Goal: Task Accomplishment & Management: Manage account settings

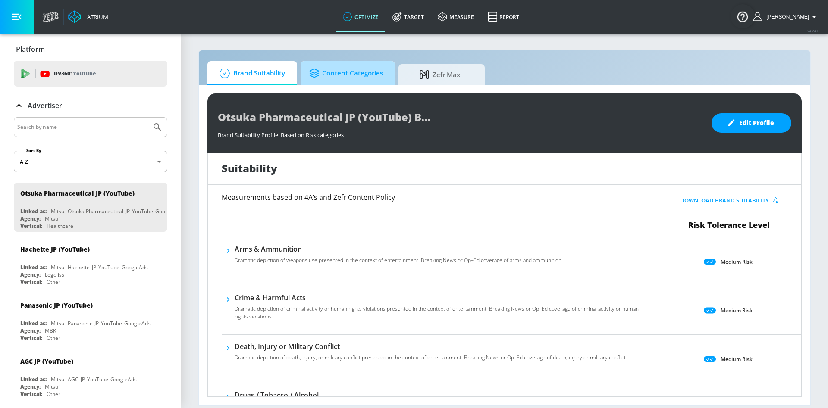
click at [344, 67] on span "Content Categories" at bounding box center [346, 73] width 74 height 21
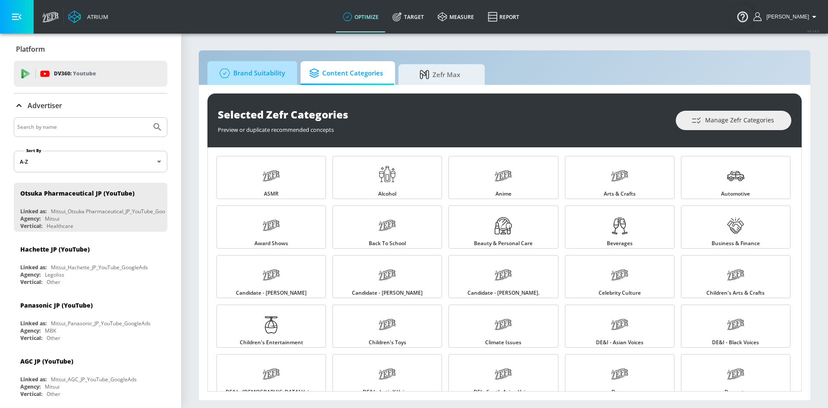
click at [248, 70] on span "Brand Suitability" at bounding box center [250, 73] width 69 height 21
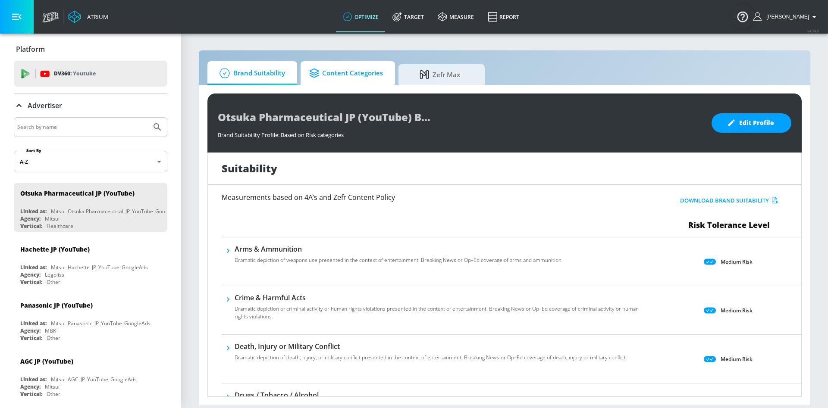
click at [338, 64] on span "Content Categories" at bounding box center [346, 73] width 74 height 21
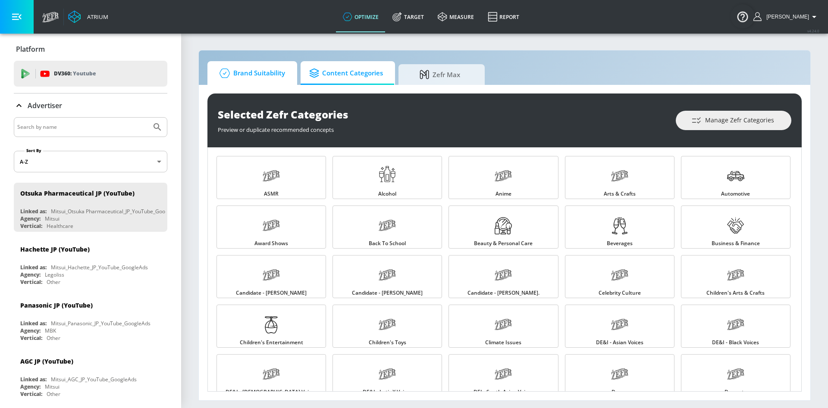
click at [248, 70] on span "Brand Suitability" at bounding box center [250, 73] width 69 height 21
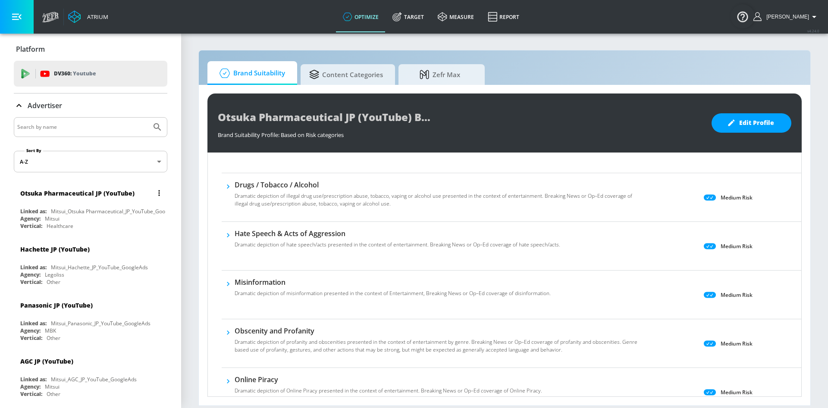
scroll to position [194, 0]
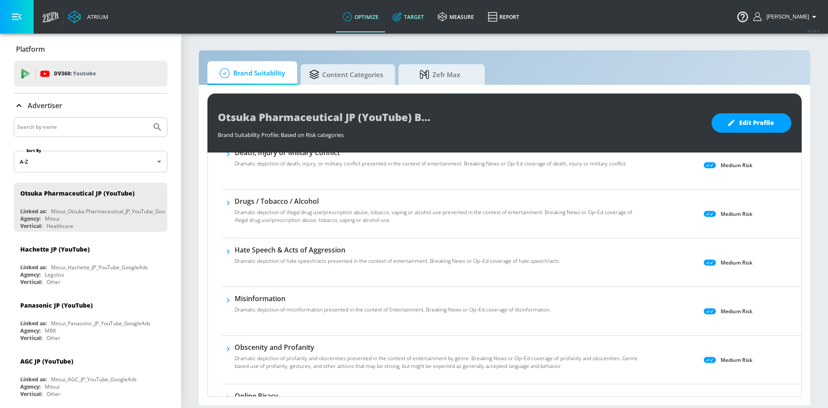
click at [423, 13] on link "Target" at bounding box center [407, 16] width 45 height 31
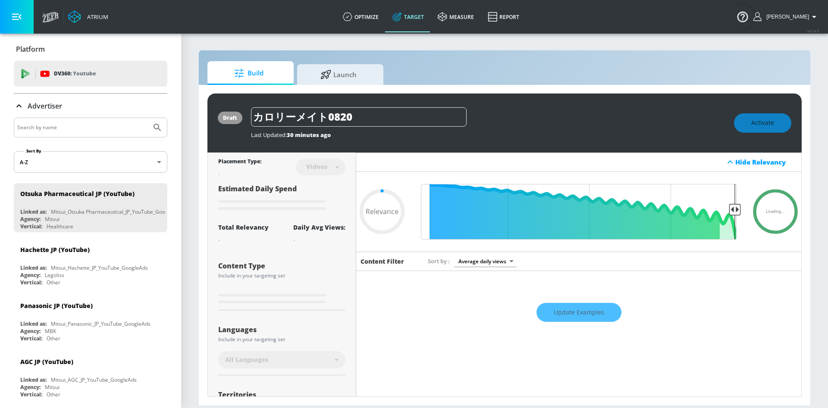
type input "0.6"
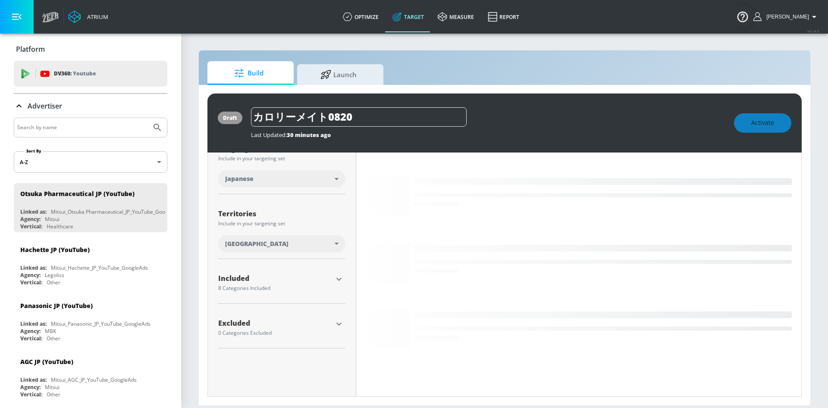
scroll to position [183, 0]
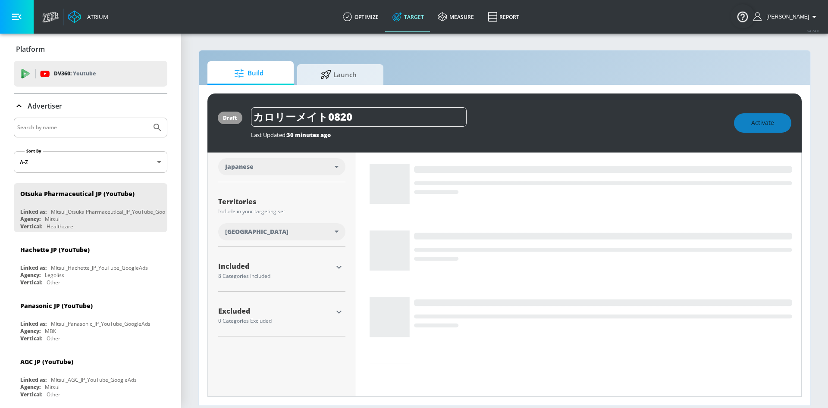
click at [334, 264] on icon "button" at bounding box center [339, 267] width 10 height 10
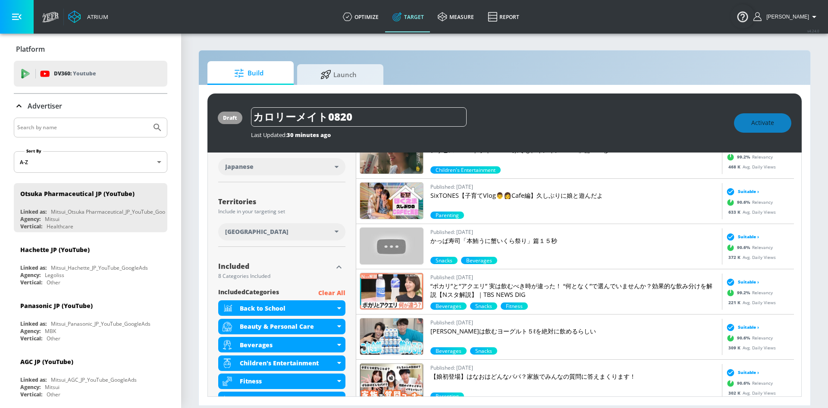
scroll to position [307, 0]
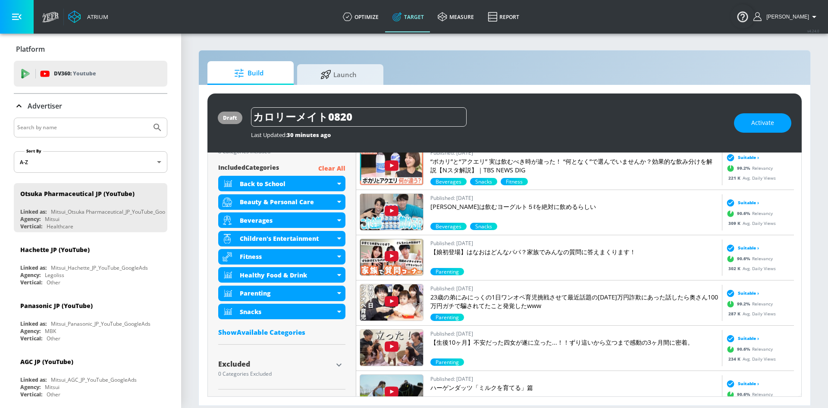
click at [256, 333] on div "Show Available Categories" at bounding box center [281, 332] width 127 height 9
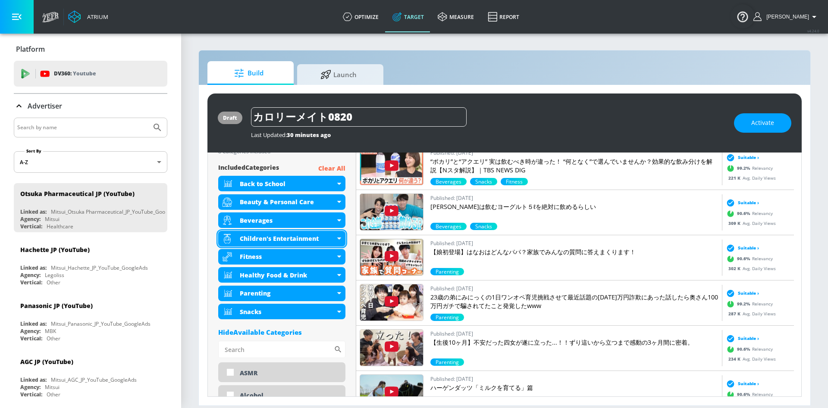
scroll to position [501, 0]
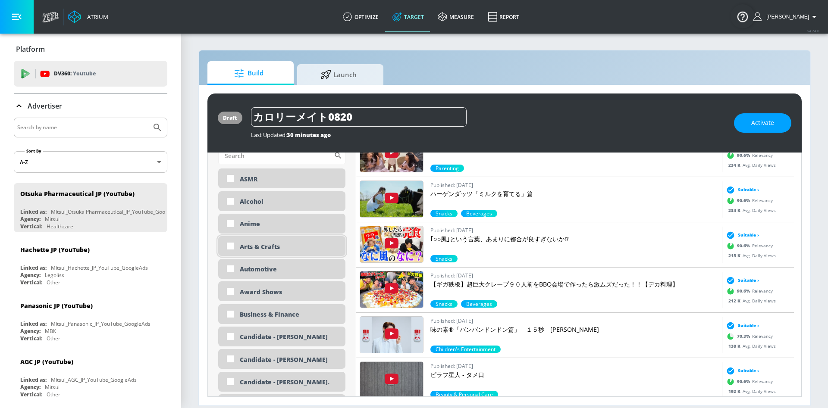
click at [255, 245] on div "Arts & Crafts" at bounding box center [289, 247] width 99 height 8
checkbox input "true"
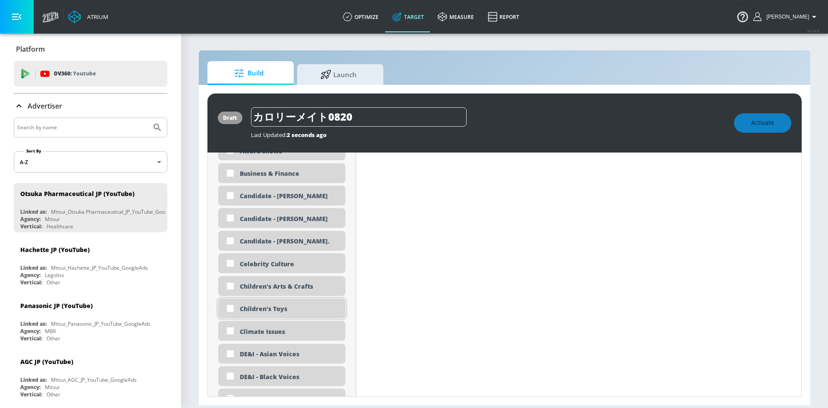
scroll to position [631, 0]
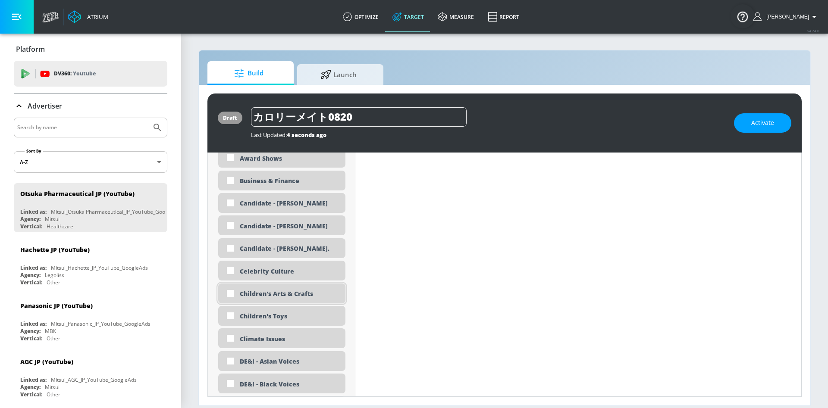
click at [270, 297] on div "Children's Arts & Crafts" at bounding box center [289, 294] width 99 height 8
checkbox input "true"
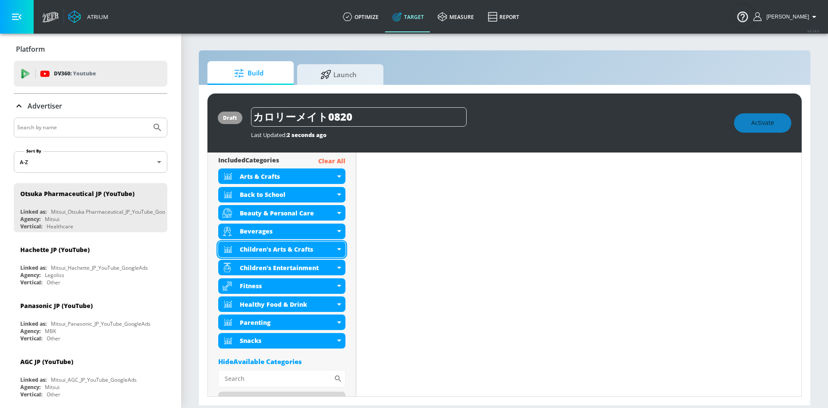
scroll to position [307, 0]
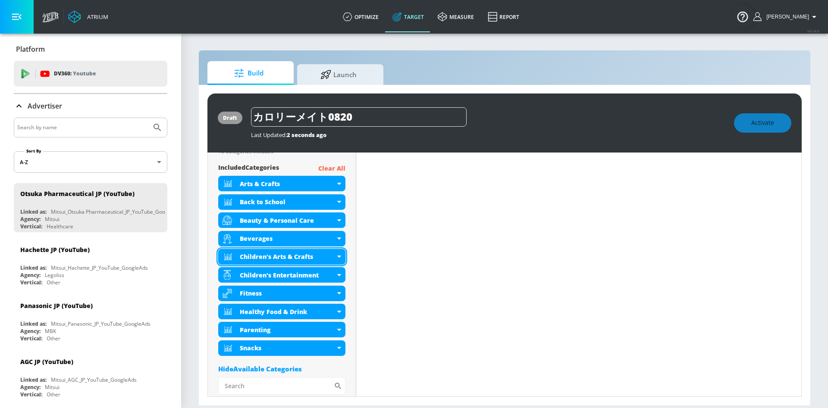
click at [336, 255] on div "Children's Arts & Crafts" at bounding box center [281, 257] width 127 height 16
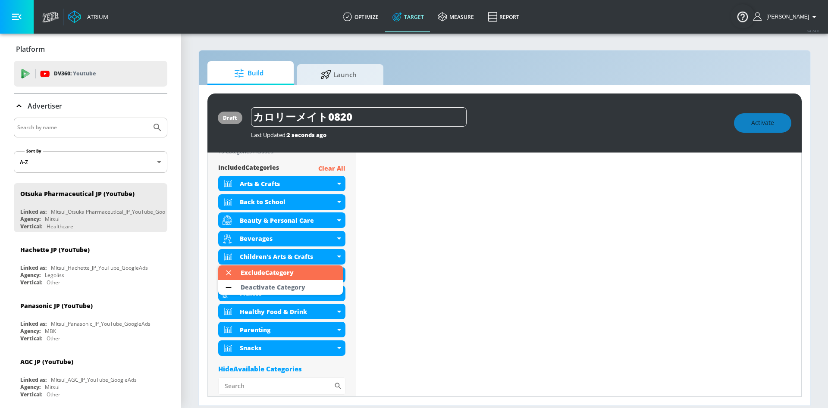
click at [325, 360] on div at bounding box center [414, 204] width 828 height 408
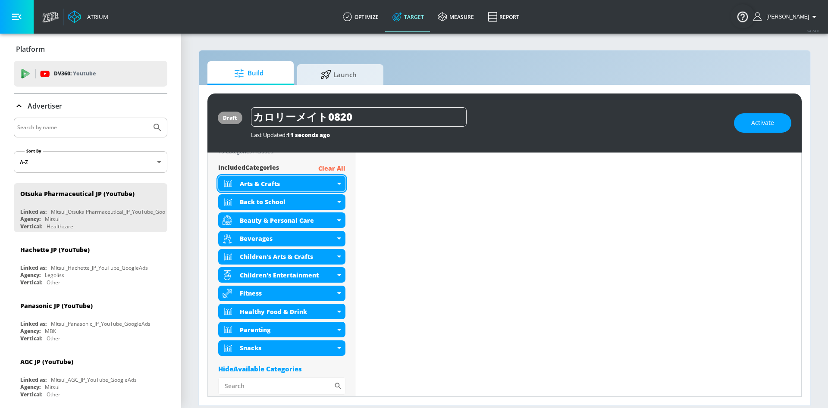
click at [337, 181] on div "Arts & Crafts" at bounding box center [281, 184] width 127 height 16
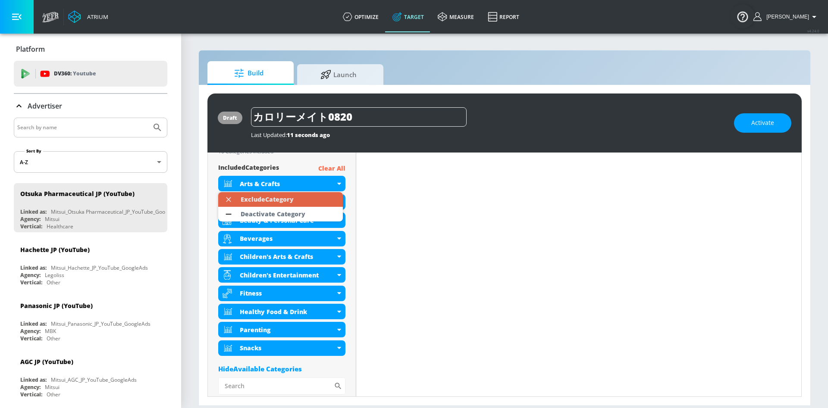
click at [246, 201] on div "Exclude Category" at bounding box center [267, 200] width 53 height 6
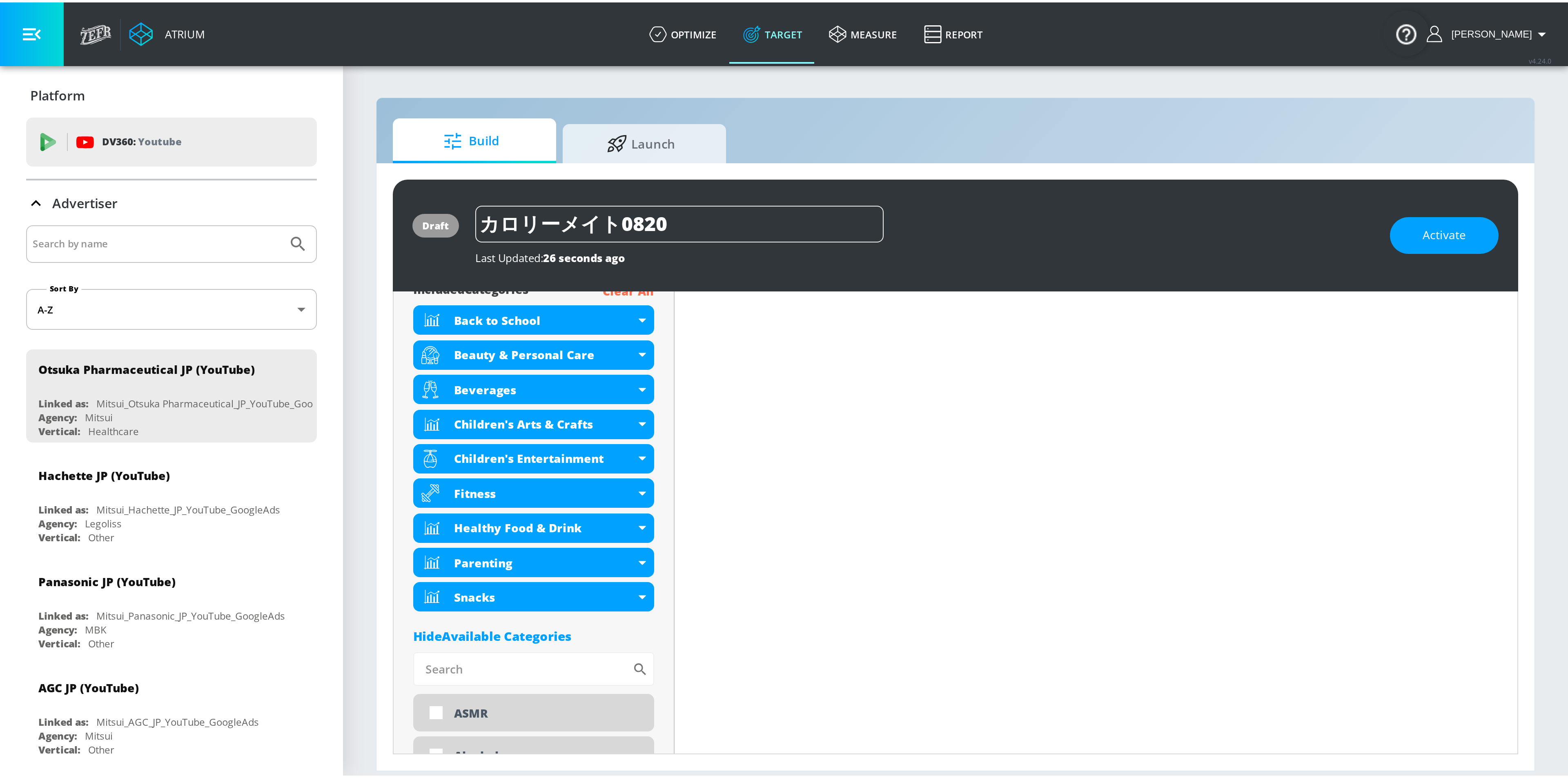
scroll to position [306, 0]
